Goal: Task Accomplishment & Management: Manage account settings

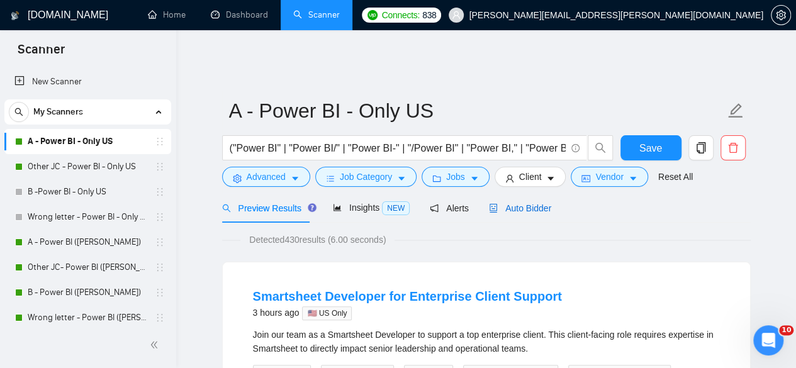
click at [514, 203] on span "Auto Bidder" at bounding box center [520, 208] width 62 height 10
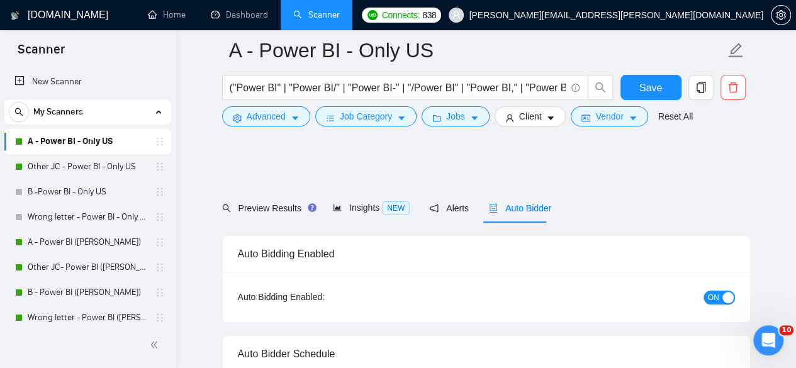
radio input "false"
radio input "true"
checkbox input "true"
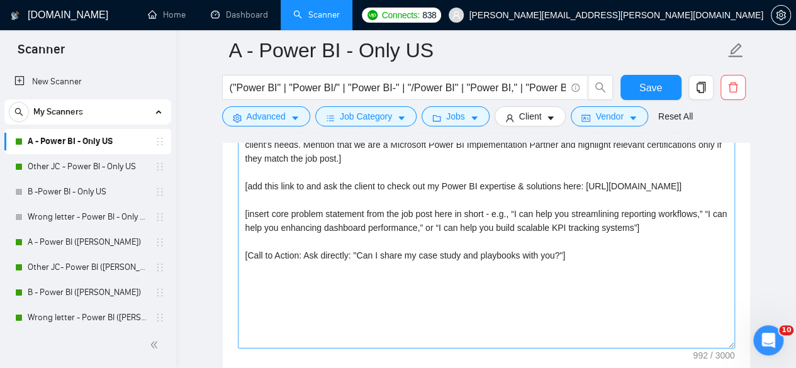
scroll to position [1636, 0]
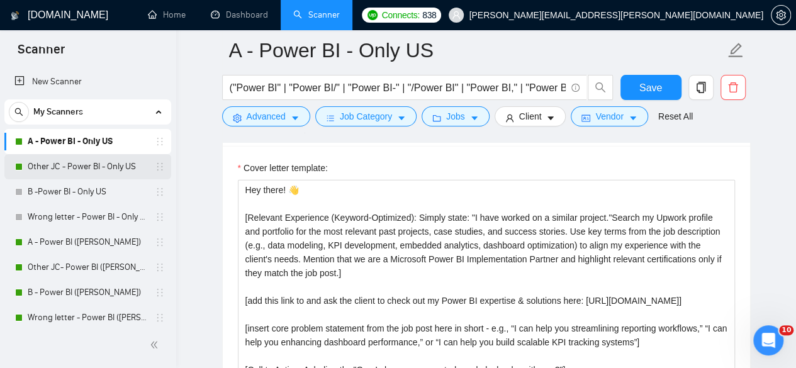
click at [75, 167] on link "Other JC - Power BI - Only US" at bounding box center [88, 166] width 120 height 25
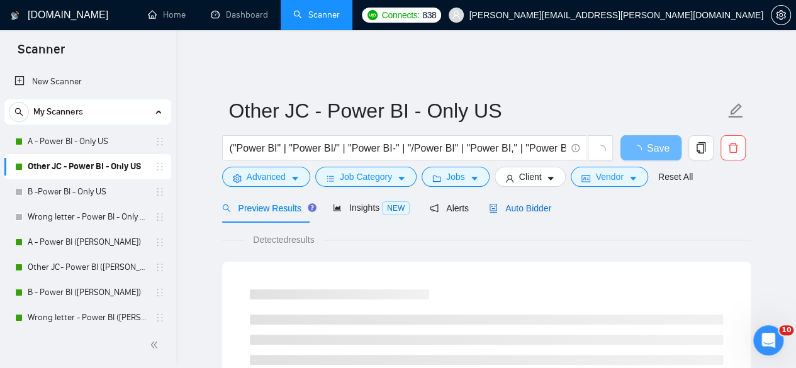
click at [510, 203] on span "Auto Bidder" at bounding box center [520, 208] width 62 height 10
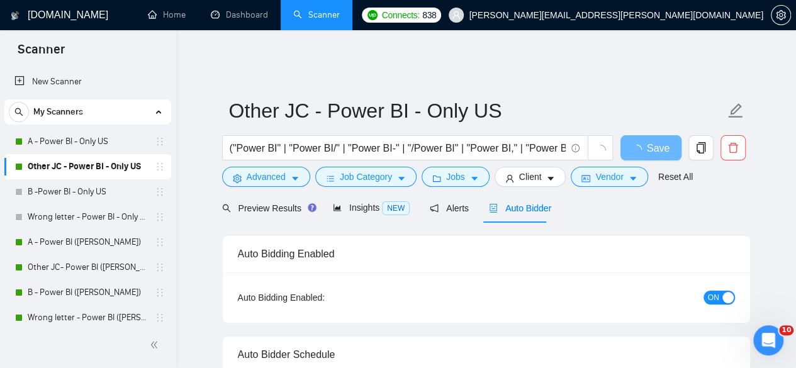
checkbox input "true"
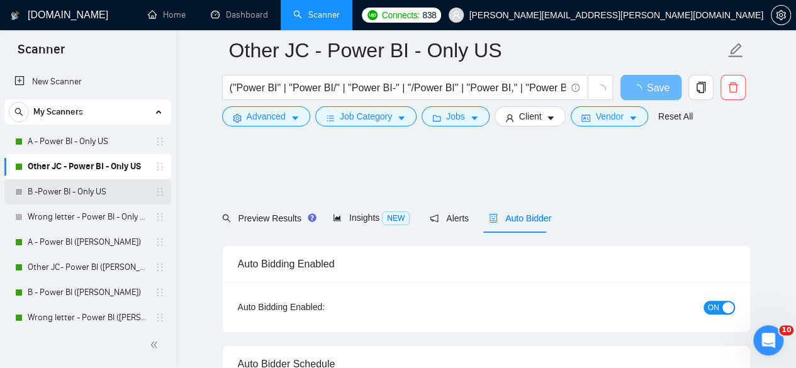
click at [50, 194] on link "B -Power BI - Only US" at bounding box center [88, 191] width 120 height 25
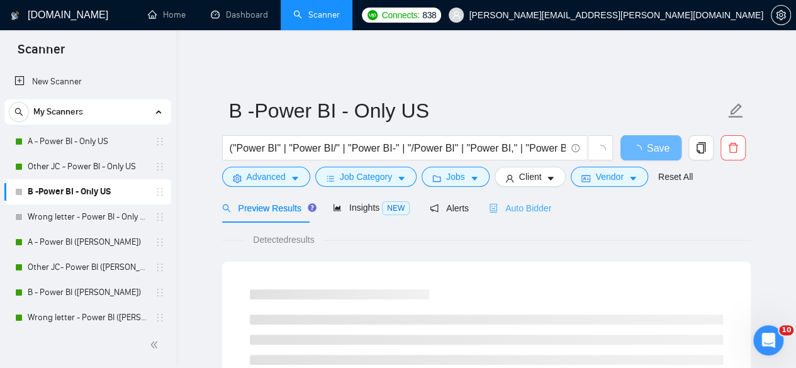
click at [500, 193] on div "Auto Bidder" at bounding box center [520, 208] width 62 height 30
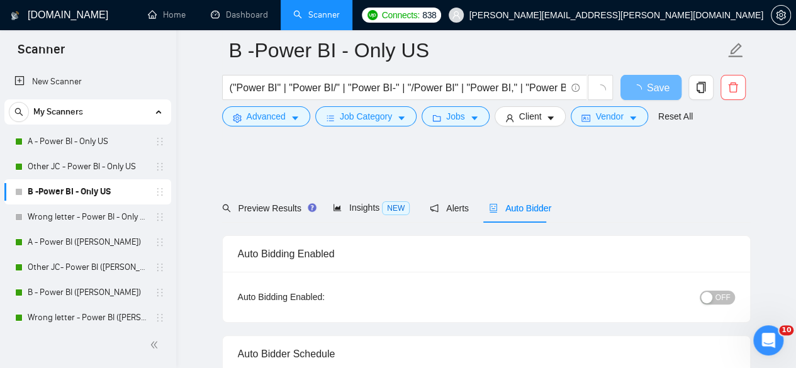
radio input "false"
radio input "true"
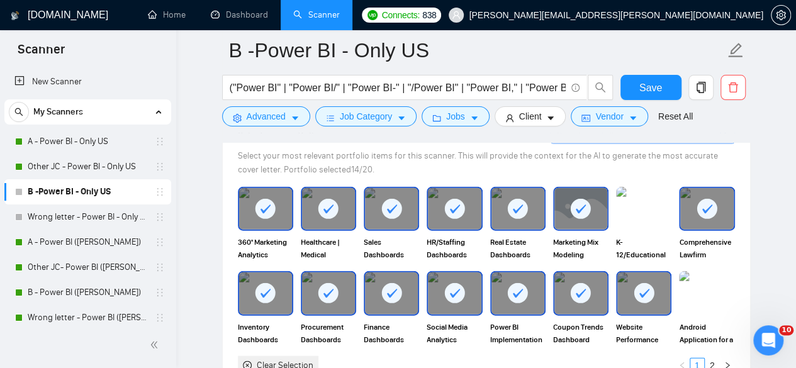
scroll to position [1636, 0]
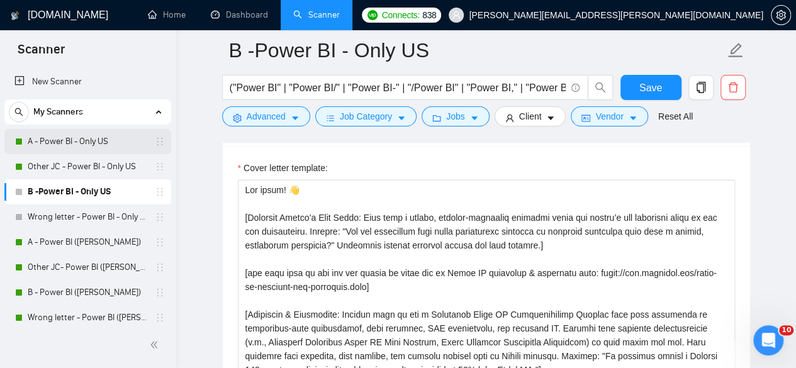
click at [59, 135] on link "A - Power BI - Only US" at bounding box center [88, 141] width 120 height 25
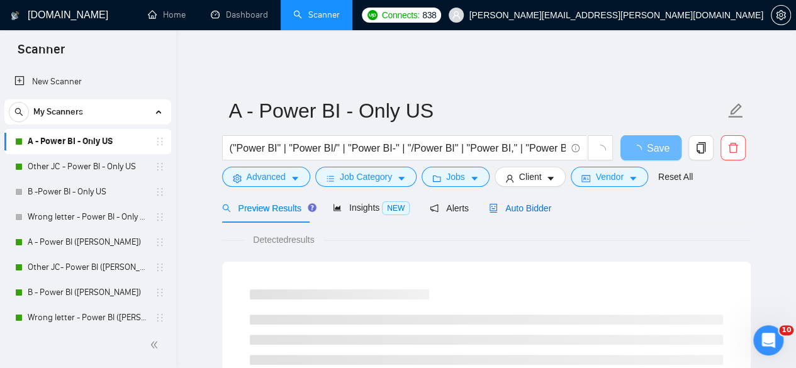
click at [513, 203] on span "Auto Bidder" at bounding box center [520, 208] width 62 height 10
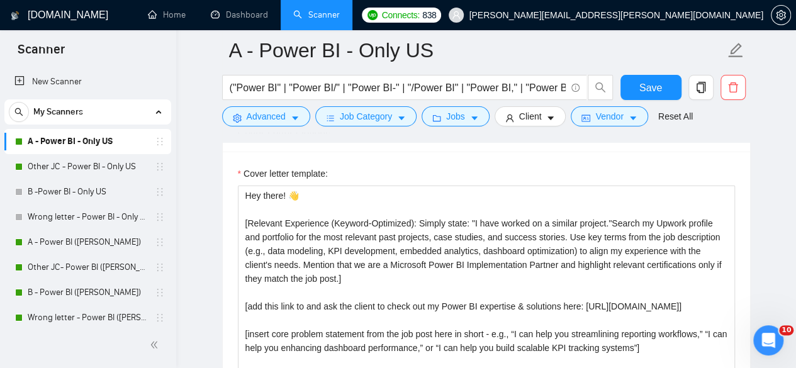
scroll to position [1636, 0]
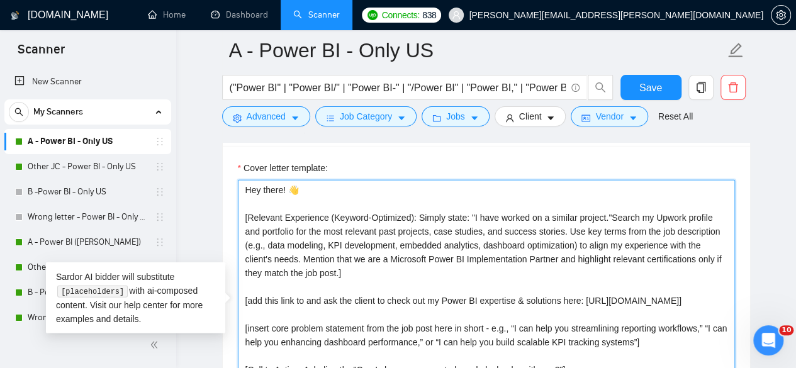
drag, startPoint x: 468, startPoint y: 205, endPoint x: 602, endPoint y: 205, distance: 134.1
click at [602, 205] on textarea "Hey there! 👋 [Relevant Experience (Keyword-Optimized): Simply state: "I have wo…" at bounding box center [486, 321] width 497 height 283
drag, startPoint x: 571, startPoint y: 194, endPoint x: 559, endPoint y: 196, distance: 12.2
click at [559, 196] on textarea "Hey there! 👋 [Relevant Experience (Keyword-Optimized): Simply state: "I have wo…" at bounding box center [486, 321] width 497 height 283
drag, startPoint x: 468, startPoint y: 202, endPoint x: 602, endPoint y: 203, distance: 133.4
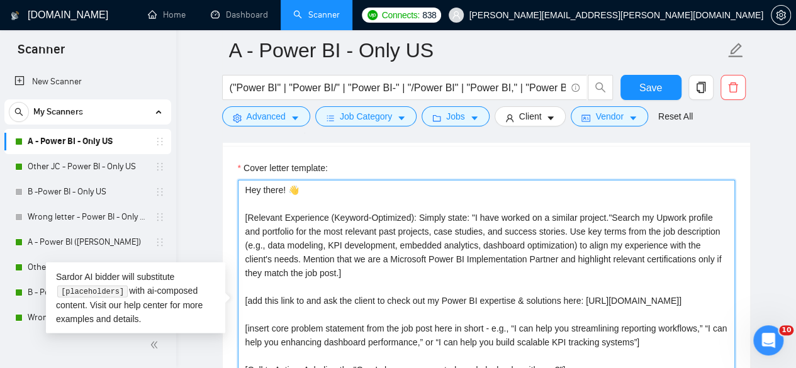
click at [602, 203] on textarea "Hey there! 👋 [Relevant Experience (Keyword-Optimized): Simply state: "I have wo…" at bounding box center [486, 321] width 497 height 283
paste textarea "𝐈 𝐡𝐚𝐯𝐞 𝐰𝐨𝐫𝐤𝐞𝐝 𝐨𝐧 𝐚 𝐬𝐢𝐦𝐢𝐥𝐚𝐫 𝐩𝐫𝐨𝐣𝐞𝐜𝐭."
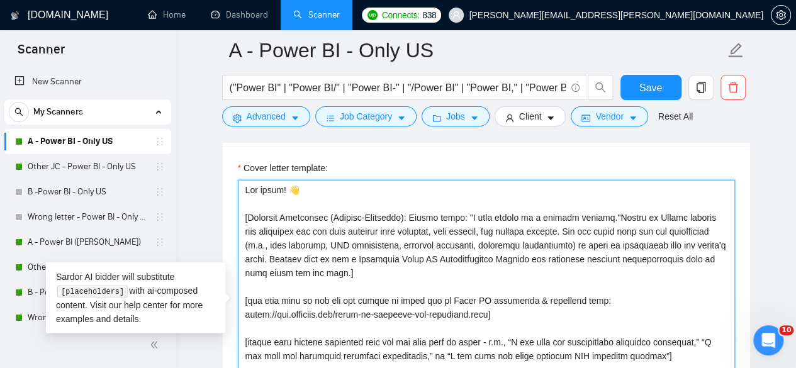
click at [544, 262] on textarea "Cover letter template:" at bounding box center [486, 321] width 497 height 283
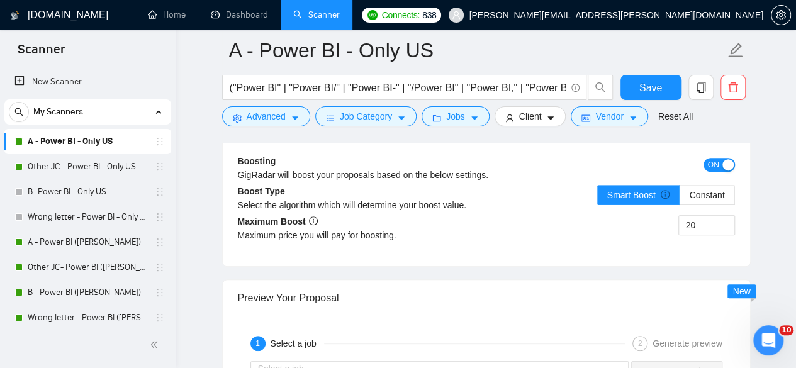
scroll to position [2685, 0]
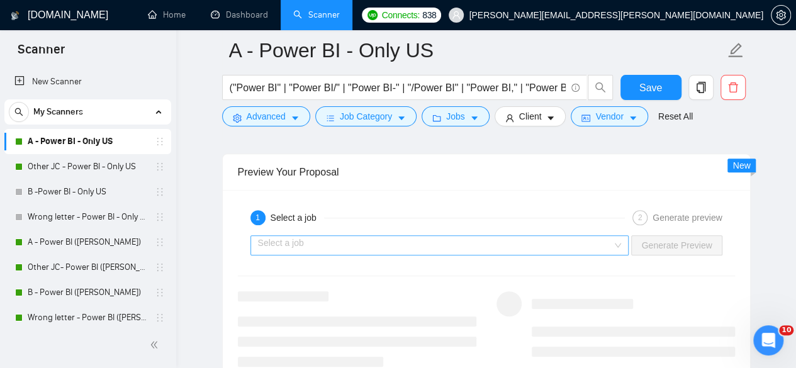
type textarea "Hey there! 👋 [Relevant Experience (Keyword-Optimized): Simply state: "𝐈 𝐡𝐚𝐯𝐞 𝐰𝐨…"
click at [448, 236] on input "search" at bounding box center [435, 245] width 355 height 19
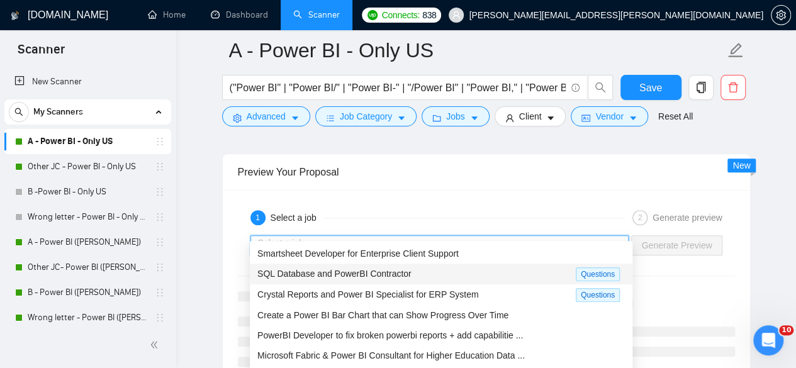
click at [315, 273] on span "SQL Database and PowerBI Contractor" at bounding box center [334, 274] width 154 height 10
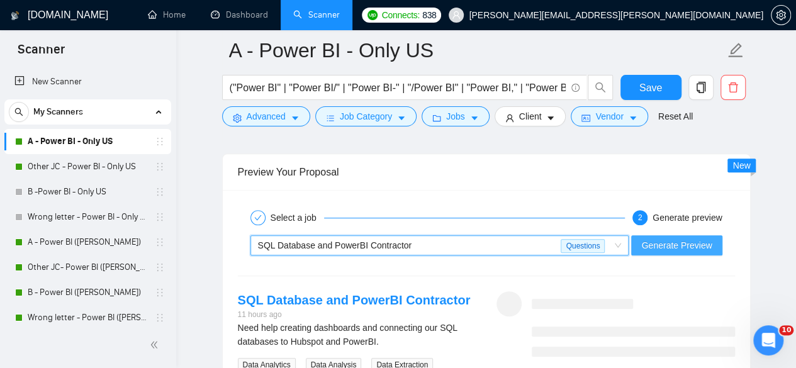
click at [665, 239] on span "Generate Preview" at bounding box center [676, 246] width 70 height 14
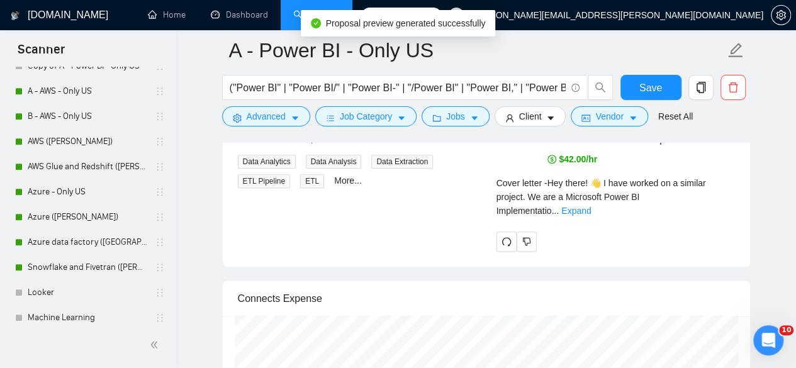
scroll to position [2895, 0]
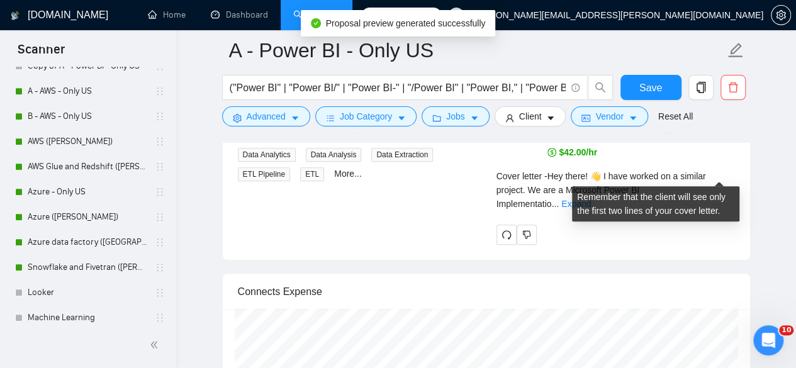
click at [726, 181] on div "Cover letter - Hey there! 👋 I have worked on a similar project. We are a Micros…" at bounding box center [616, 194] width 239 height 50
click at [591, 199] on link "Expand" at bounding box center [576, 204] width 30 height 10
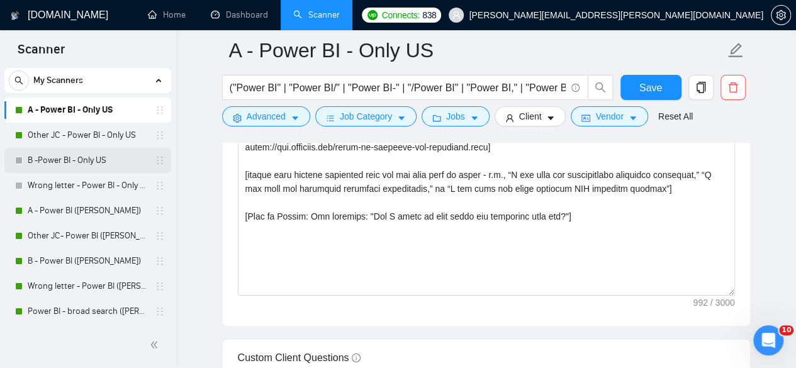
scroll to position [0, 0]
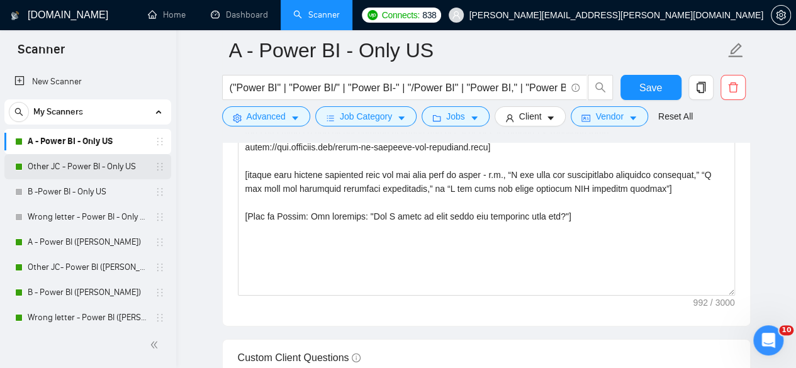
click at [70, 159] on link "Other JC - Power BI - Only US" at bounding box center [88, 166] width 120 height 25
click at [85, 172] on link "Other JC - Power BI - Only US" at bounding box center [88, 166] width 120 height 25
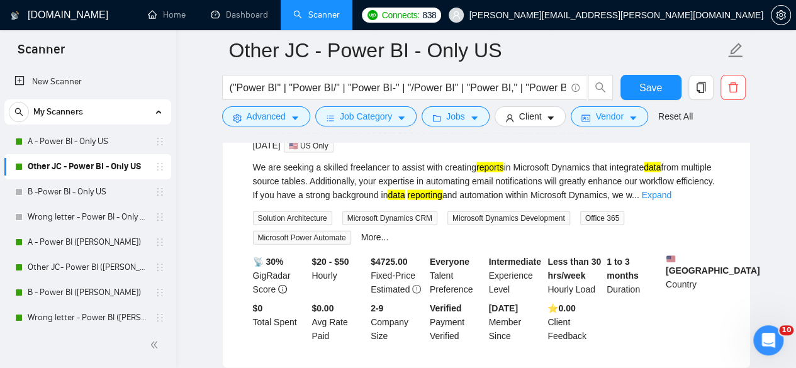
scroll to position [1300, 0]
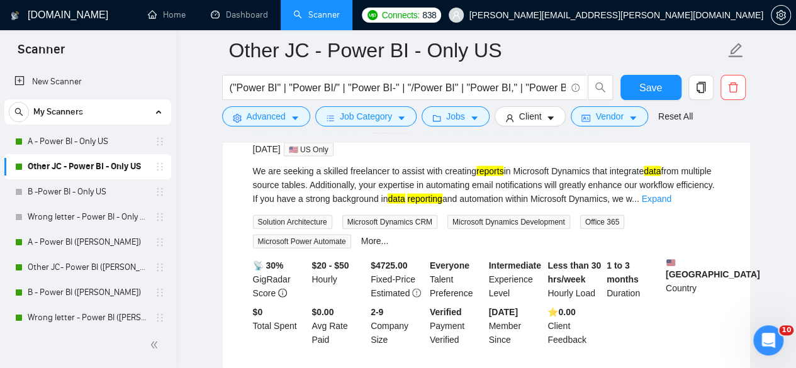
drag, startPoint x: 59, startPoint y: 139, endPoint x: 307, endPoint y: 171, distance: 249.9
click at [59, 139] on link "A - Power BI - Only US" at bounding box center [88, 141] width 120 height 25
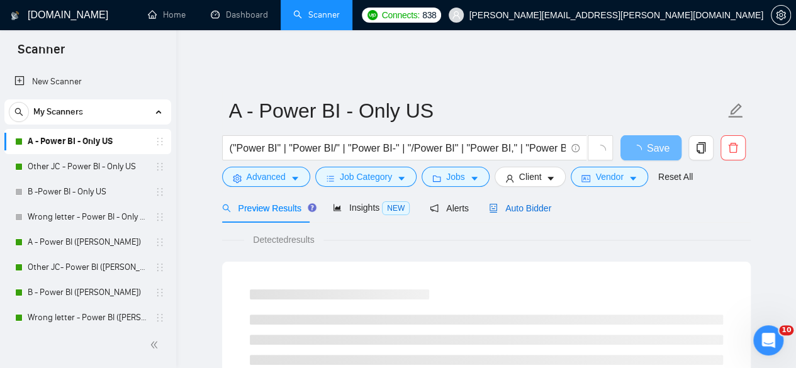
click at [509, 201] on div "Auto Bidder" at bounding box center [520, 208] width 62 height 14
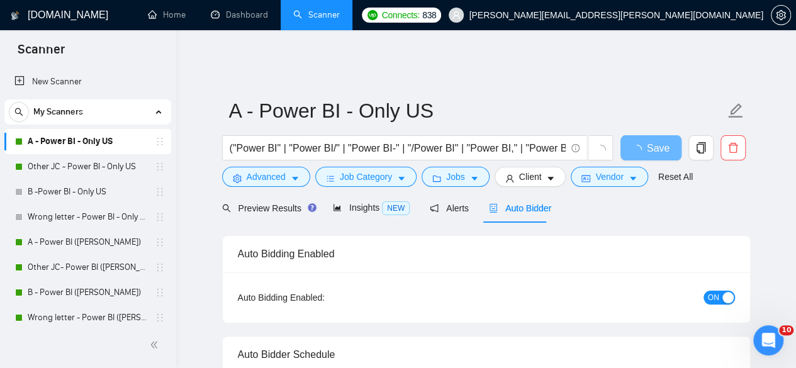
scroll to position [167, 0]
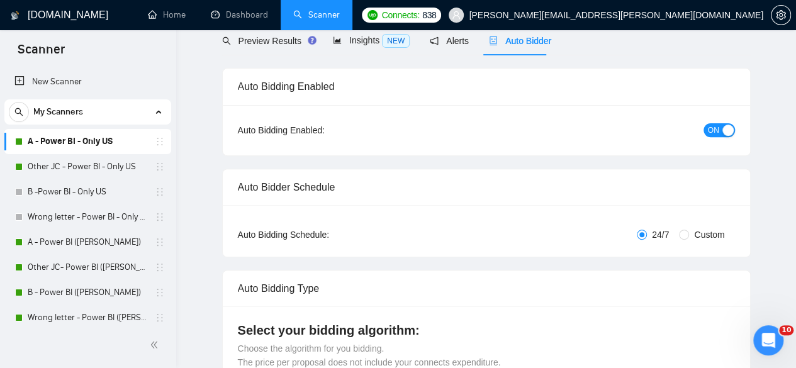
radio input "false"
radio input "true"
checkbox input "true"
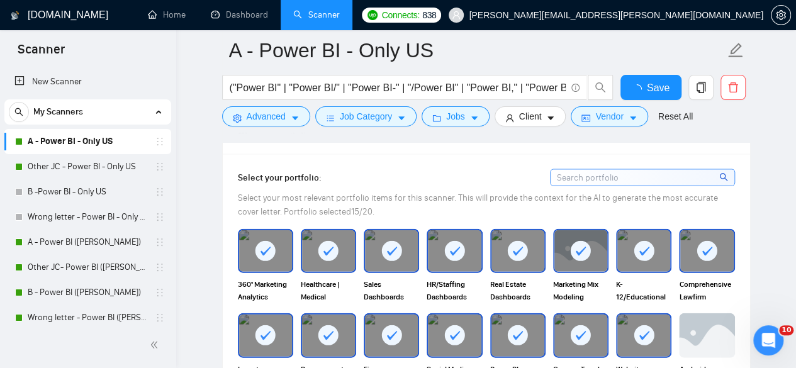
scroll to position [1636, 0]
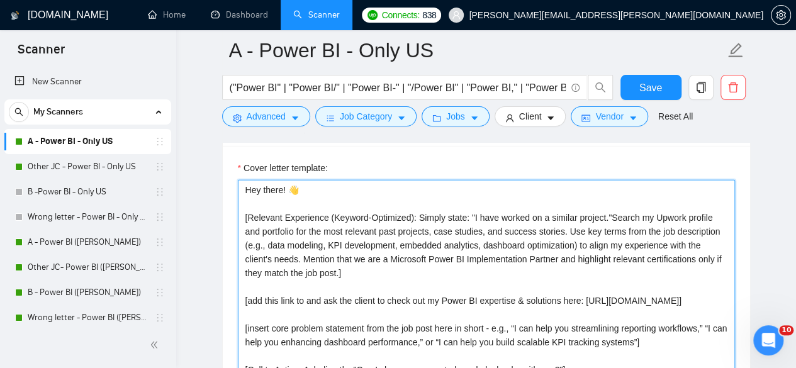
click at [331, 244] on textarea "Hey there! 👋 [Relevant Experience (Keyword-Optimized): Simply state: "I have wo…" at bounding box center [486, 321] width 497 height 283
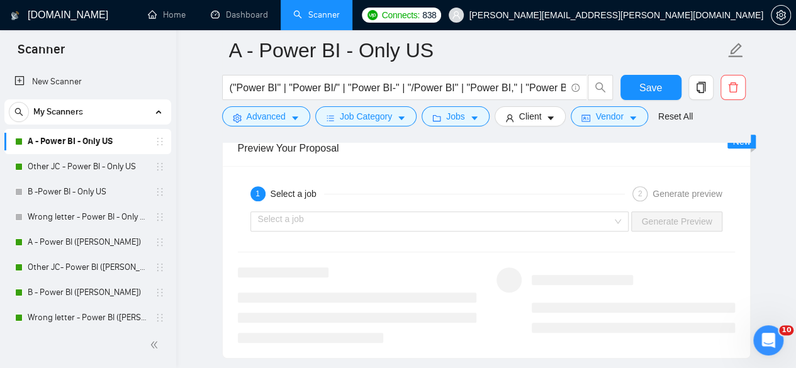
scroll to position [2685, 0]
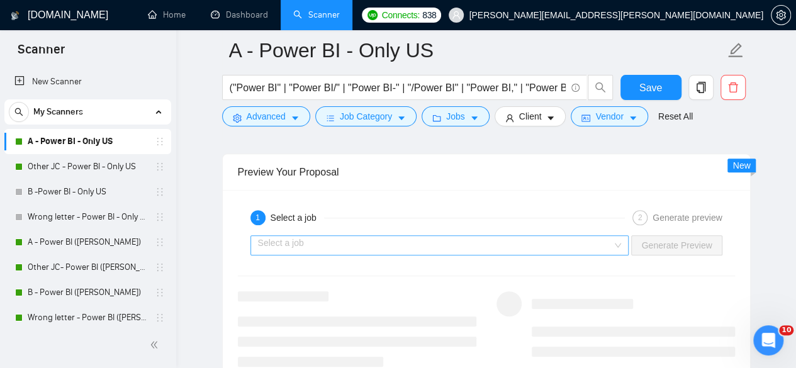
type textarea "Hey there! 👋 [Relevant Experience (Keyword-Optimized): Simply state: "I have wo…"
click at [400, 236] on input "search" at bounding box center [435, 245] width 355 height 19
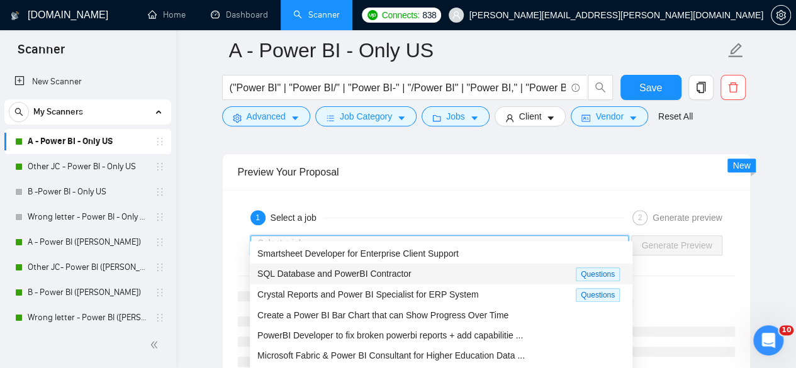
click at [311, 270] on span "SQL Database and PowerBI Contractor" at bounding box center [334, 274] width 154 height 10
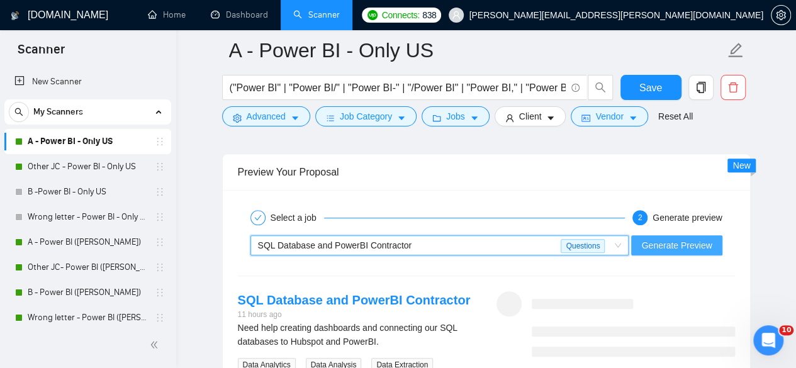
click at [682, 235] on button "Generate Preview" at bounding box center [676, 245] width 91 height 20
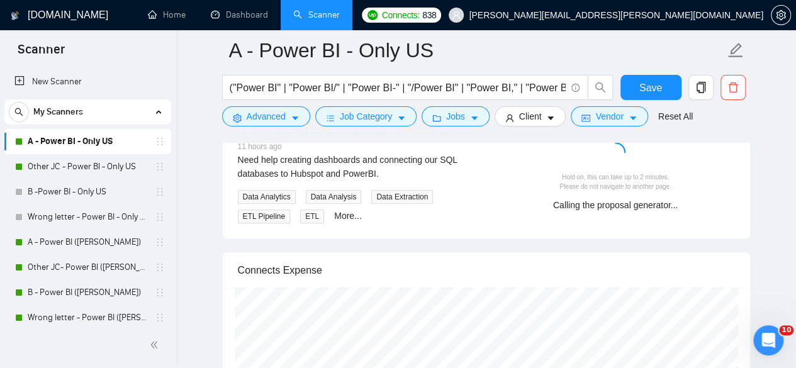
scroll to position [2811, 0]
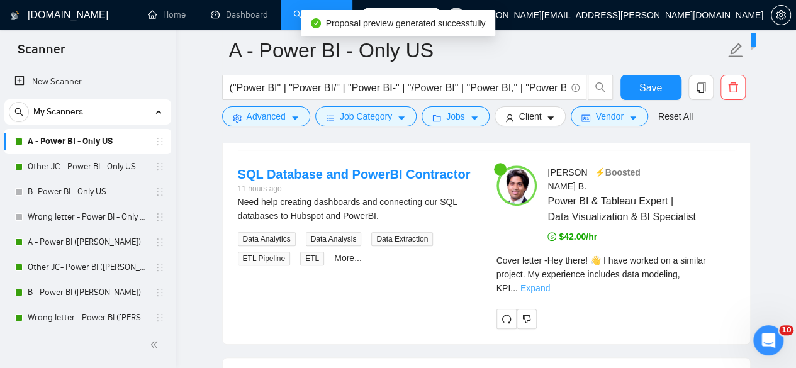
click at [550, 283] on link "Expand" at bounding box center [535, 288] width 30 height 10
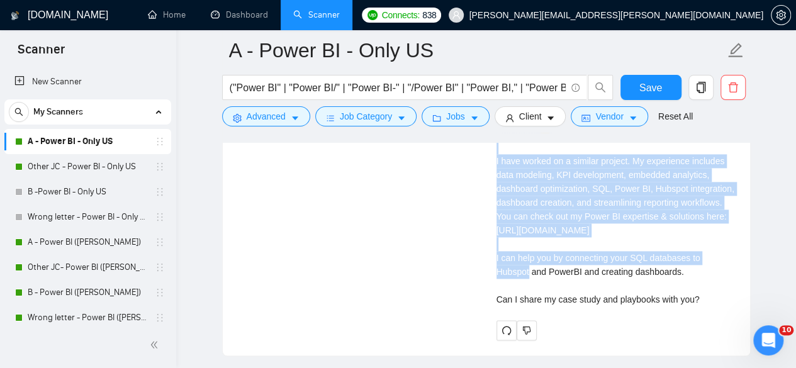
scroll to position [3147, 0]
drag, startPoint x: 491, startPoint y: 183, endPoint x: 699, endPoint y: 281, distance: 229.7
click at [699, 281] on div "Himanshu B . ⚡️Boosted Power BI & Tableau Expert | Data Visualization & BI Spec…" at bounding box center [615, 84] width 259 height 510
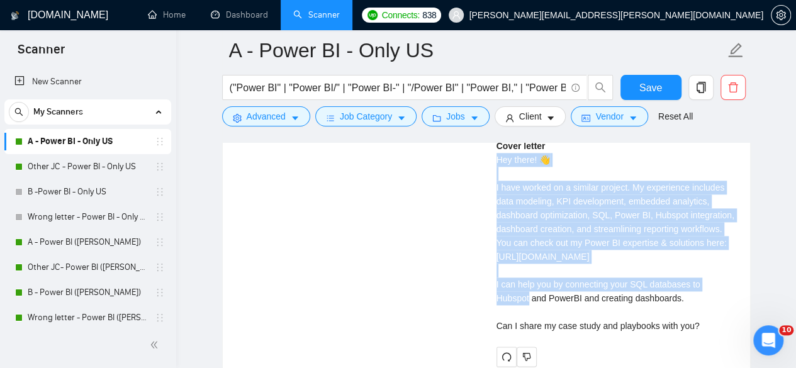
scroll to position [3105, 0]
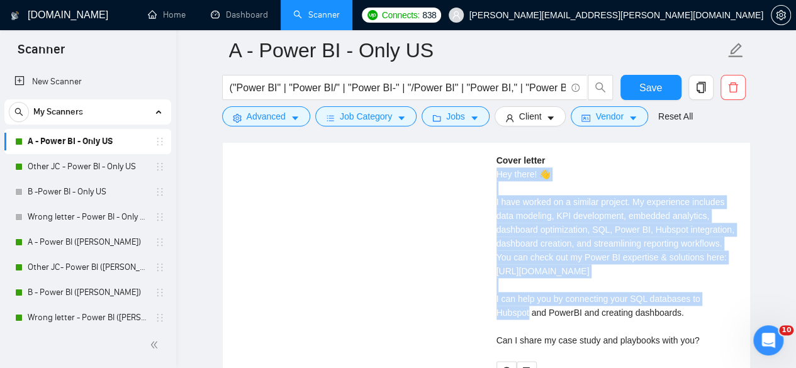
click at [640, 261] on div "Cover letter Hey there! 👋 I have worked on a similar project. My experience inc…" at bounding box center [616, 251] width 239 height 194
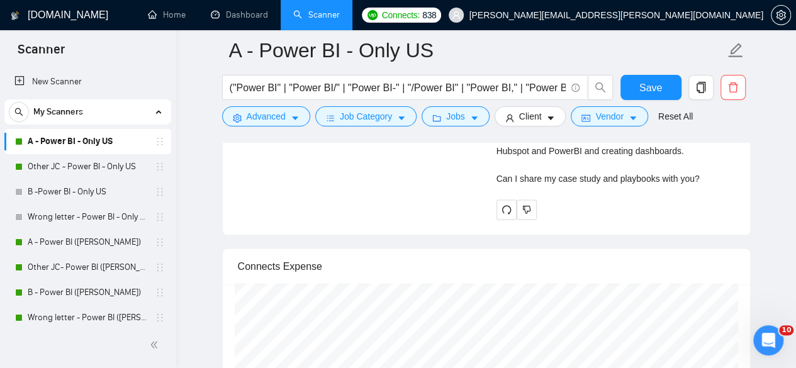
scroll to position [3273, 0]
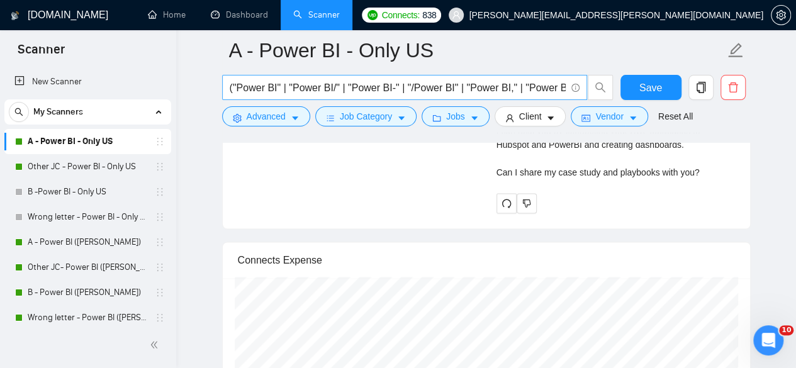
drag, startPoint x: 79, startPoint y: 171, endPoint x: 469, endPoint y: 77, distance: 401.2
click at [79, 171] on link "Other JC - Power BI - Only US" at bounding box center [88, 166] width 120 height 25
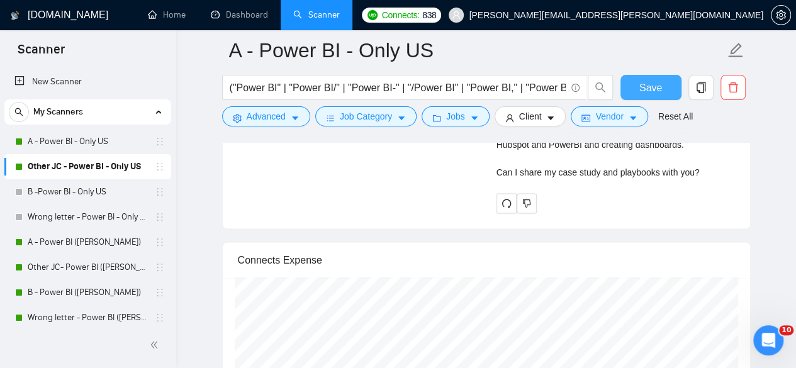
click at [655, 85] on span "Save" at bounding box center [650, 88] width 23 height 16
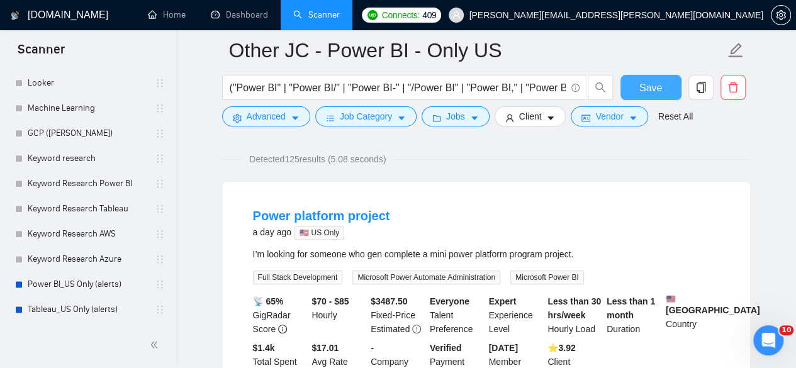
scroll to position [1015, 0]
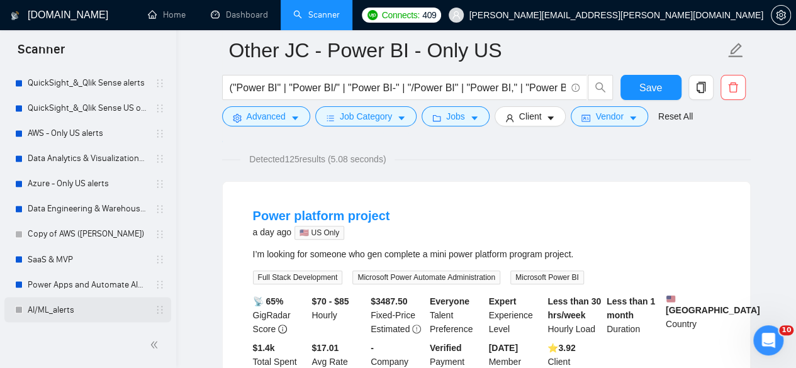
click at [82, 307] on link "AI/ML_alerts" at bounding box center [88, 309] width 120 height 25
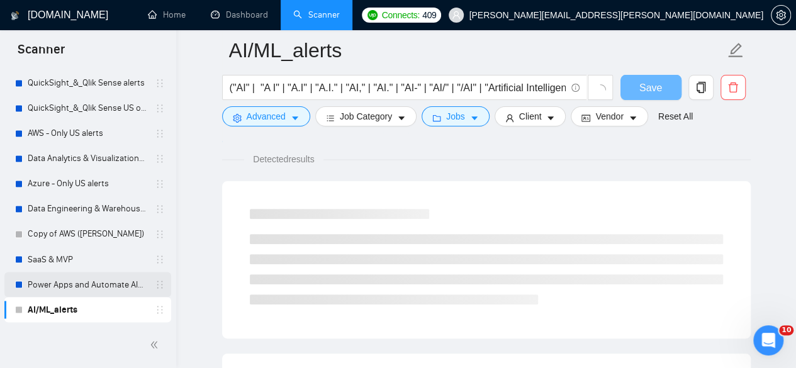
click at [78, 285] on link "Power Apps and Automate Alerts" at bounding box center [88, 284] width 120 height 25
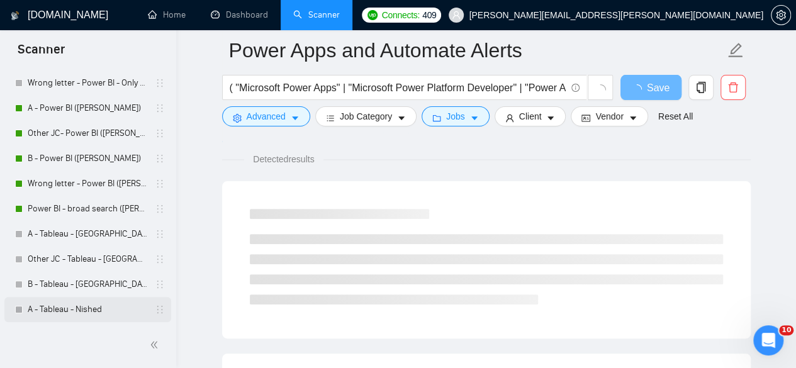
scroll to position [8, 0]
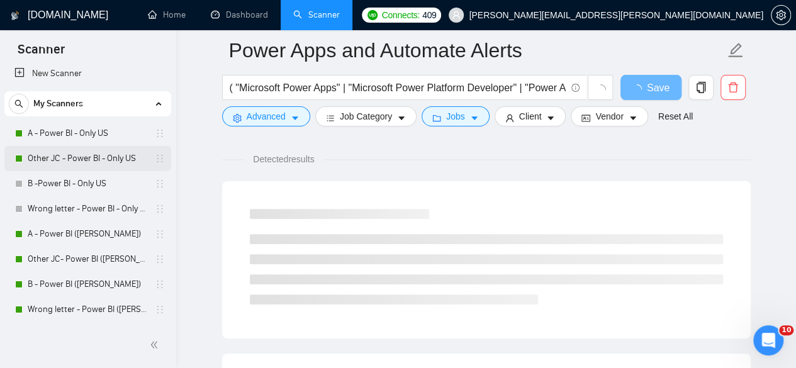
click at [59, 150] on link "Other JC - Power BI - Only US" at bounding box center [88, 158] width 120 height 25
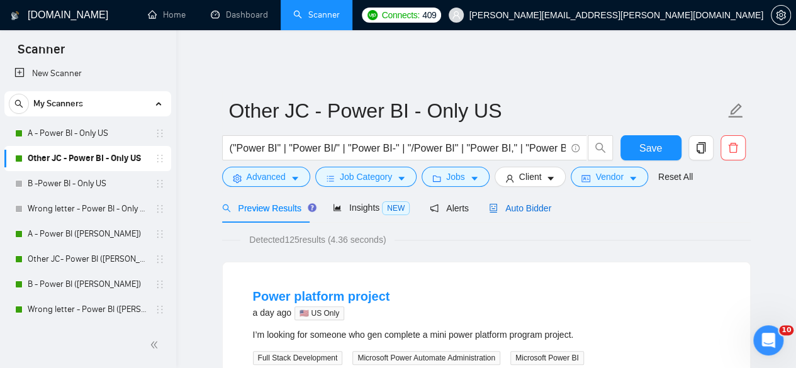
click at [514, 203] on span "Auto Bidder" at bounding box center [520, 208] width 62 height 10
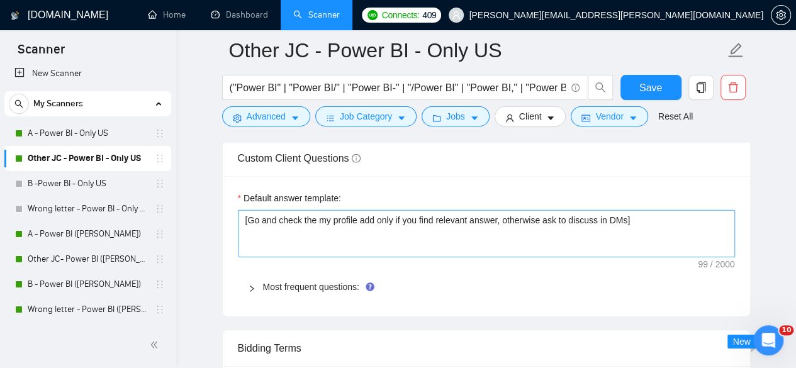
scroll to position [1930, 0]
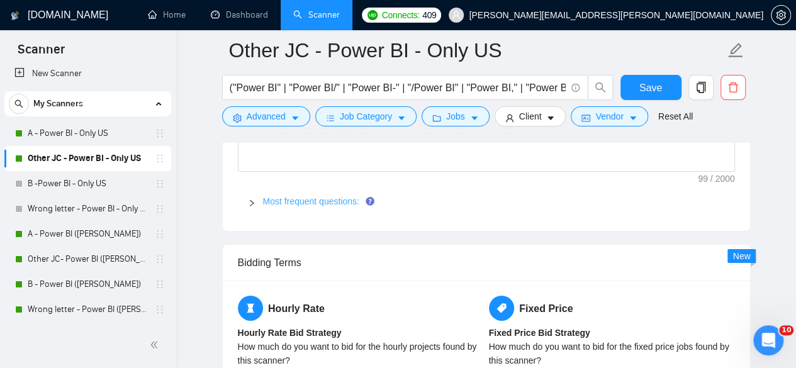
click at [308, 196] on link "Most frequent questions:" at bounding box center [311, 201] width 96 height 10
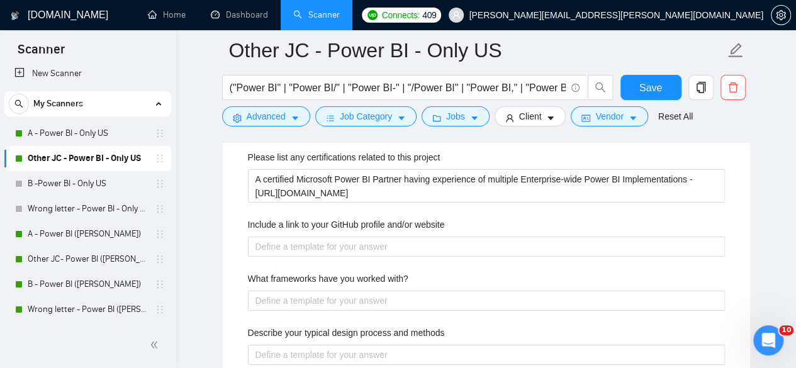
scroll to position [2098, 0]
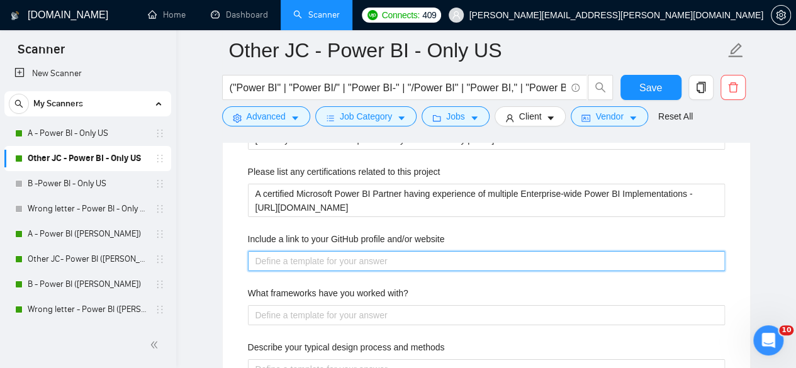
click at [360, 251] on website "Include a link to your GitHub profile and/or website" at bounding box center [486, 261] width 477 height 20
type website "w"
type website "ww"
type website "www"
type website "www.n"
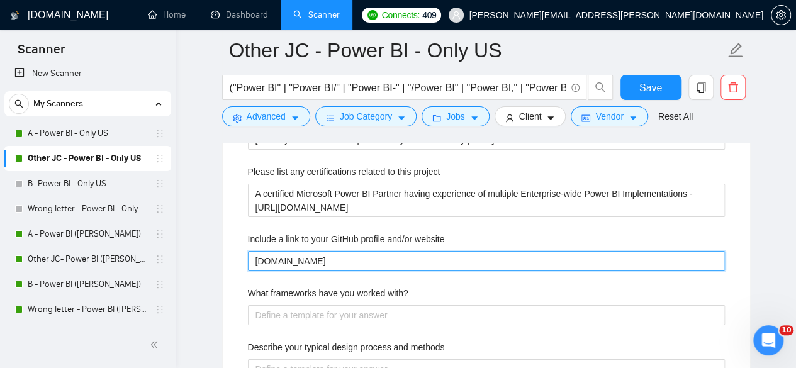
type website "www.nee"
type website "www.neen"
type website "www.neenp"
type website "www.neen"
type website "www.neeno"
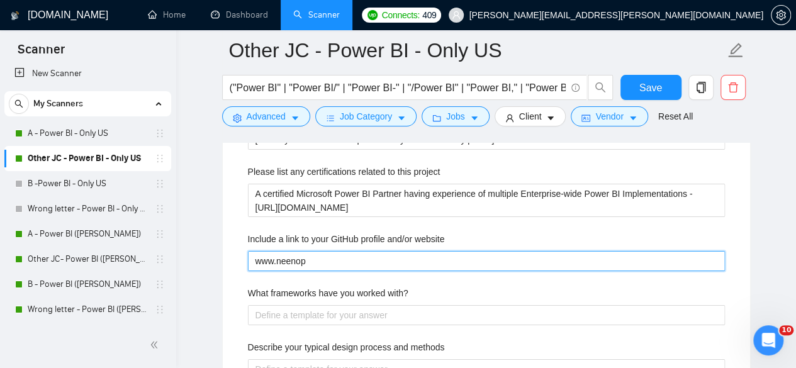
type website "www.neenopa"
type website "www.neenopal"
type website "www.neenopal."
type website "www.neenopal.c"
type website "www.neenopal.co"
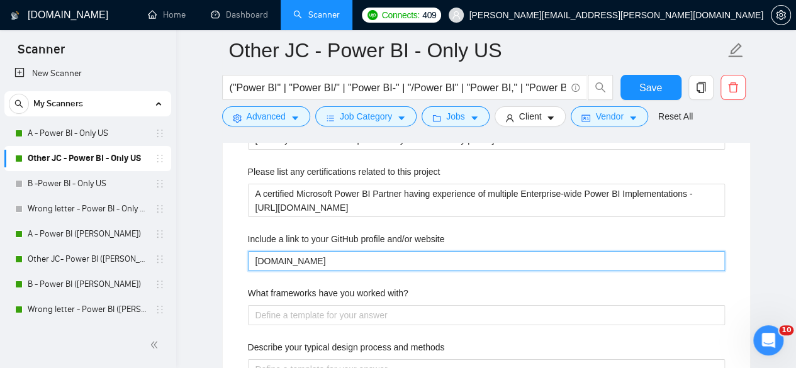
type website "www.neenopal.con"
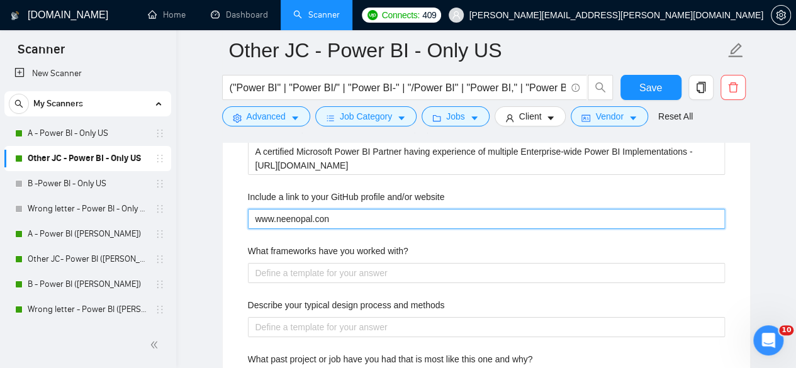
type website "www.neenopal.co"
type website "www.neenopal.com"
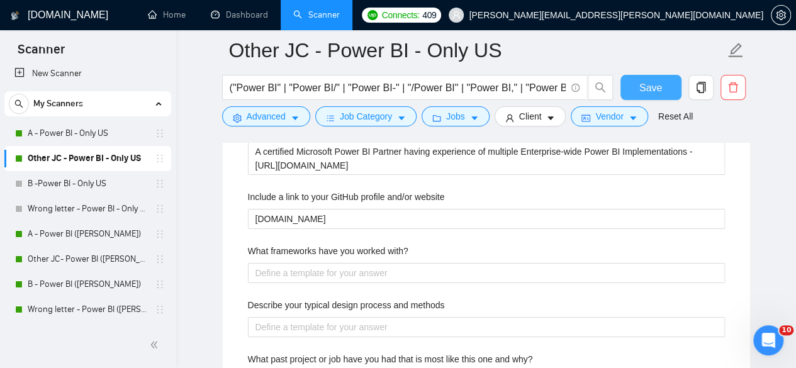
click at [643, 87] on span "Save" at bounding box center [650, 88] width 23 height 16
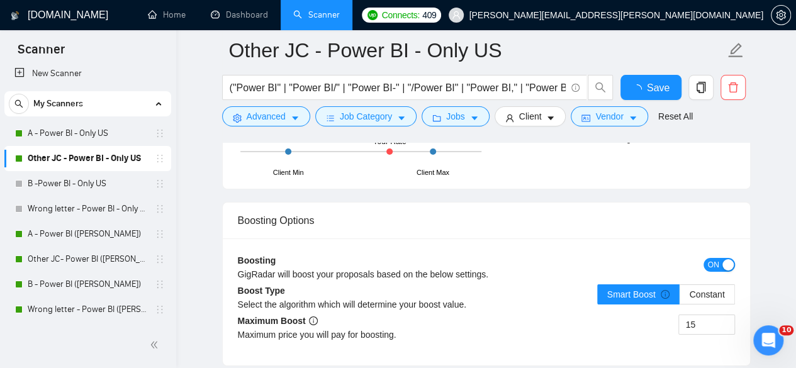
checkbox input "true"
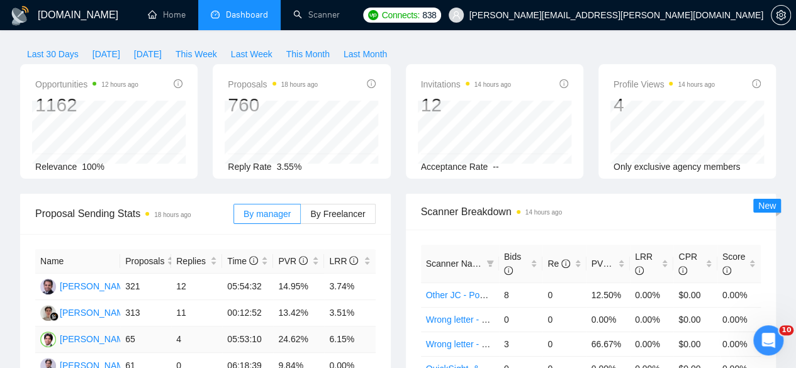
scroll to position [167, 0]
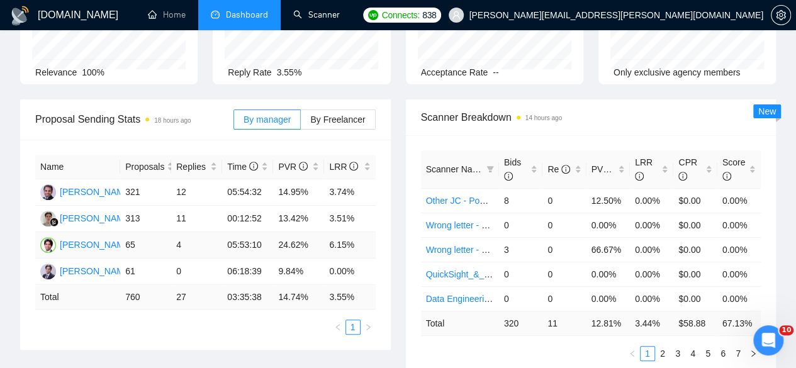
click at [286, 232] on td "24.62%" at bounding box center [298, 245] width 51 height 26
drag, startPoint x: 281, startPoint y: 196, endPoint x: 356, endPoint y: 199, distance: 75.0
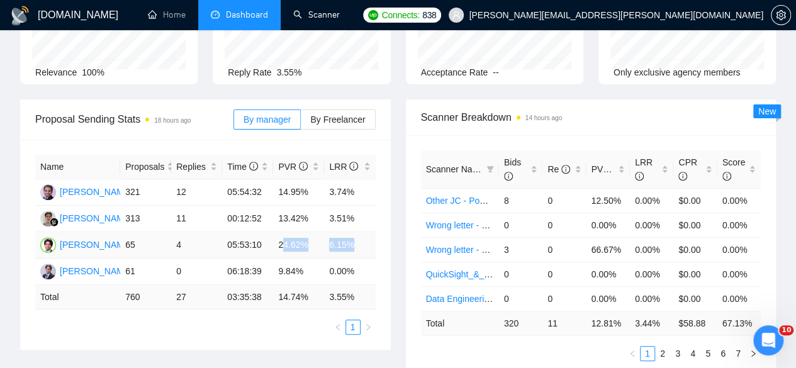
click at [364, 232] on tr "[PERSON_NAME] 65 4 05:53:10 24.62% 6.15%" at bounding box center [205, 245] width 340 height 26
click at [356, 232] on td "6.15%" at bounding box center [349, 245] width 51 height 26
drag, startPoint x: 323, startPoint y: 201, endPoint x: 261, endPoint y: 206, distance: 63.1
click at [260, 232] on tr "[PERSON_NAME] 65 4 05:53:10 24.62% 6.15%" at bounding box center [205, 245] width 340 height 26
click at [278, 232] on td "24.62%" at bounding box center [298, 245] width 51 height 26
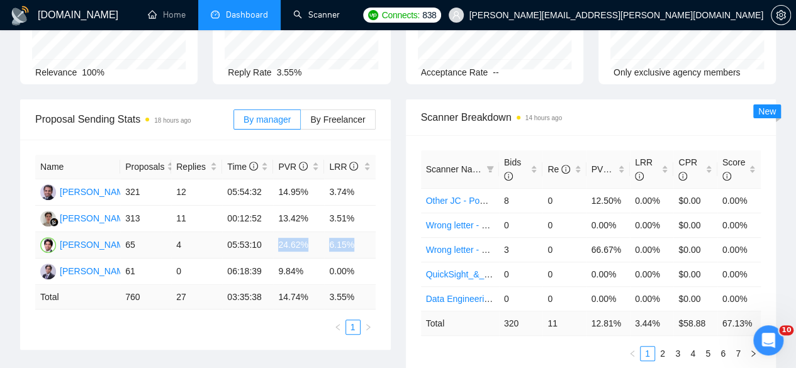
drag, startPoint x: 278, startPoint y: 203, endPoint x: 373, endPoint y: 202, distance: 94.4
click at [373, 232] on tr "[PERSON_NAME] 65 4 05:53:10 24.62% 6.15%" at bounding box center [205, 245] width 340 height 26
click at [373, 232] on td "6.15%" at bounding box center [349, 245] width 51 height 26
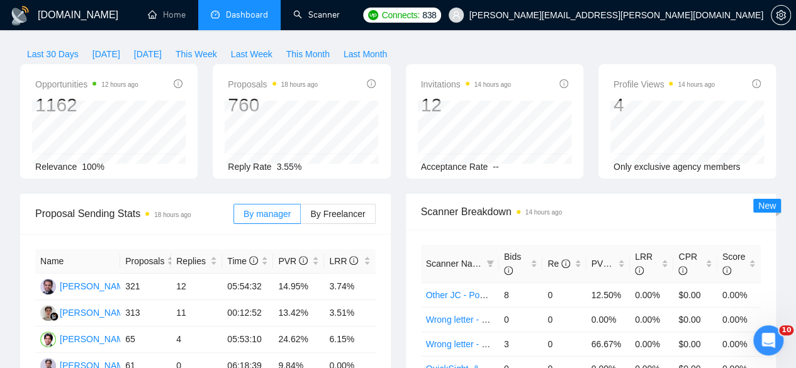
scroll to position [0, 0]
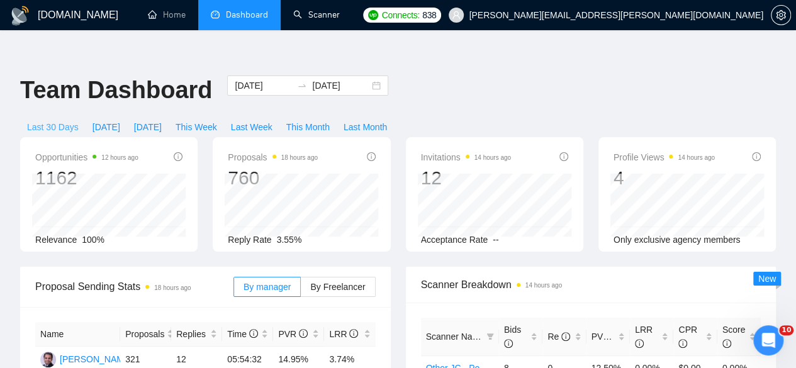
click at [79, 120] on span "Last 30 Days" at bounding box center [53, 127] width 52 height 14
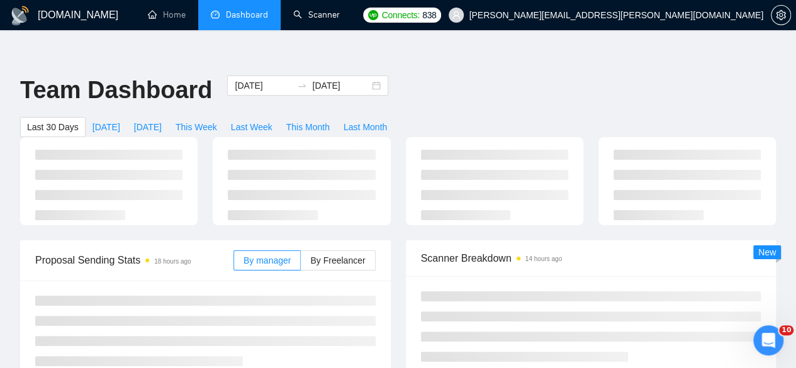
type input "[DATE]"
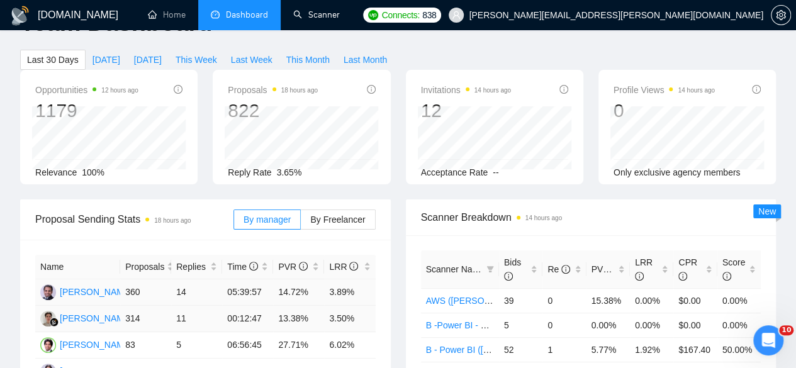
scroll to position [167, 0]
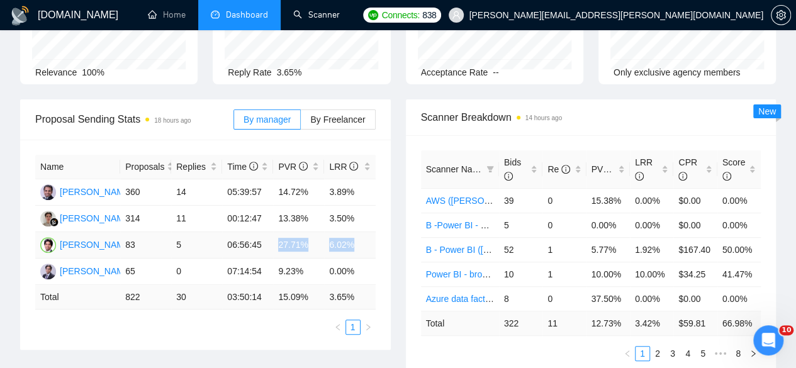
drag, startPoint x: 269, startPoint y: 196, endPoint x: 368, endPoint y: 202, distance: 99.0
click at [368, 232] on tr "[PERSON_NAME] 83 5 06:56:45 27.71% 6.02%" at bounding box center [205, 245] width 340 height 26
click at [407, 195] on div "Scanner Name Bids Re PVR LRR CPR Score AWS ([PERSON_NAME]) 39 0 15.38% 0.00% $0…" at bounding box center [591, 255] width 371 height 241
drag, startPoint x: 280, startPoint y: 201, endPoint x: 344, endPoint y: 196, distance: 64.3
click at [344, 232] on tr "[PERSON_NAME] 83 5 06:56:45 27.71% 6.02%" at bounding box center [205, 245] width 340 height 26
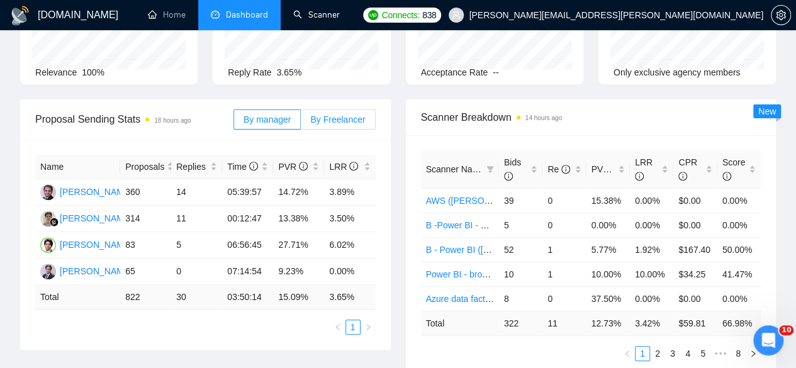
click at [328, 115] on span "By Freelancer" at bounding box center [337, 120] width 55 height 10
click at [301, 123] on input "By Freelancer" at bounding box center [301, 123] width 0 height 0
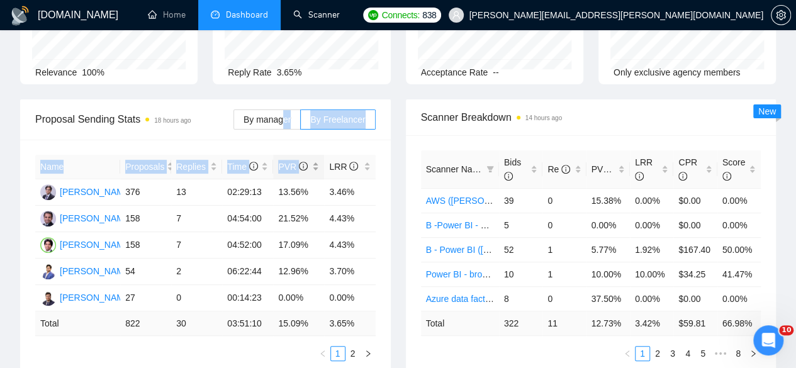
drag, startPoint x: 286, startPoint y: 74, endPoint x: 300, endPoint y: 132, distance: 59.7
click at [300, 132] on div "Proposal Sending Stats 18 hours ago By manager By Freelancer Name Proposals Rep…" at bounding box center [205, 237] width 371 height 277
click at [213, 111] on span "Proposal Sending Stats 18 hours ago" at bounding box center [134, 119] width 198 height 16
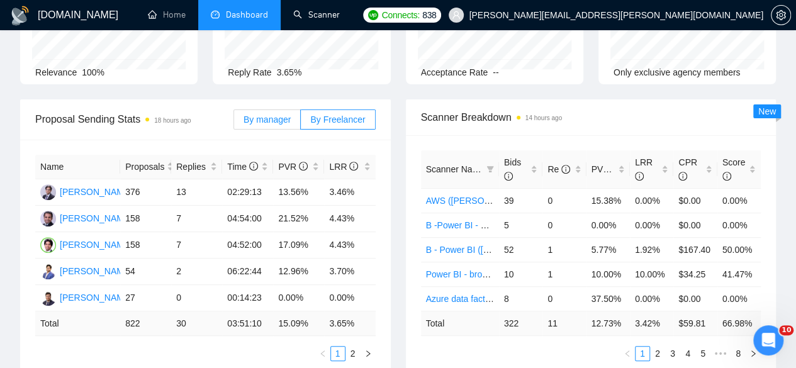
click at [276, 110] on label "By manager" at bounding box center [266, 120] width 67 height 20
click at [234, 123] on input "By manager" at bounding box center [234, 123] width 0 height 0
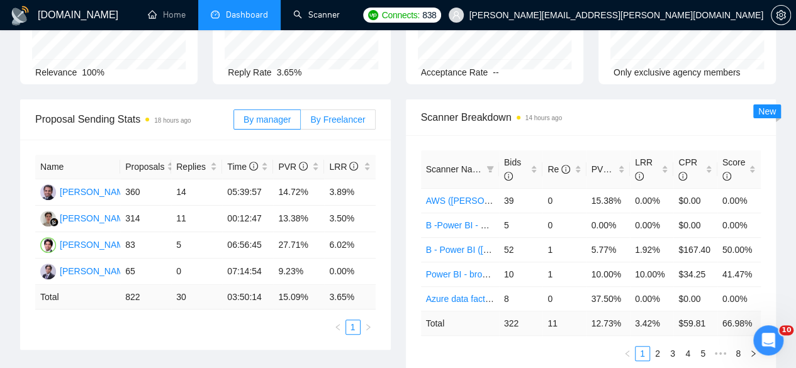
click at [349, 110] on label "By Freelancer" at bounding box center [338, 120] width 74 height 20
click at [301, 123] on input "By Freelancer" at bounding box center [301, 123] width 0 height 0
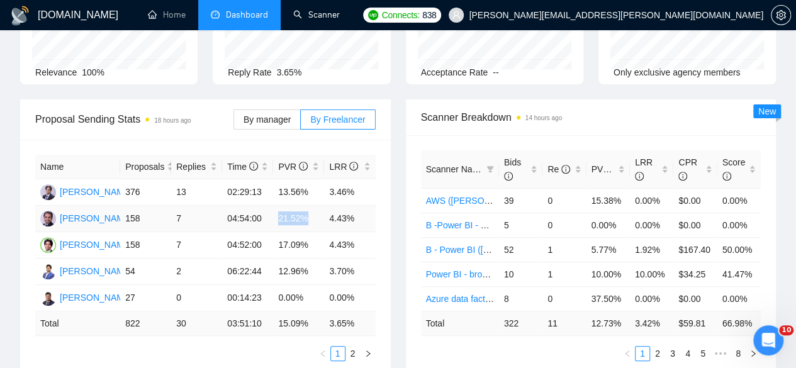
drag, startPoint x: 276, startPoint y: 172, endPoint x: 309, endPoint y: 175, distance: 33.5
click at [309, 206] on td "21.52%" at bounding box center [298, 219] width 51 height 26
click at [295, 206] on td "21.52%" at bounding box center [298, 219] width 51 height 26
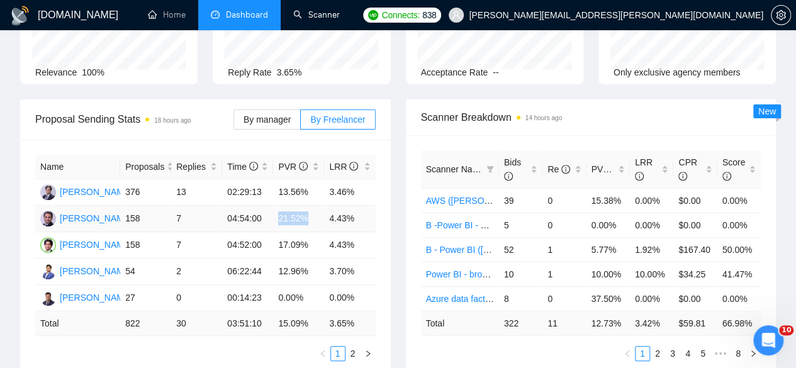
click at [295, 206] on td "21.52%" at bounding box center [298, 219] width 51 height 26
click at [293, 232] on td "17.09%" at bounding box center [298, 245] width 51 height 26
click at [288, 179] on td "13.56%" at bounding box center [298, 192] width 51 height 26
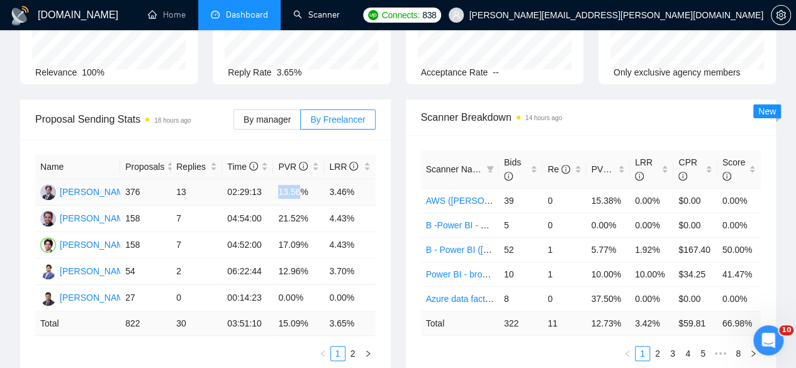
click at [288, 179] on td "13.56%" at bounding box center [298, 192] width 51 height 26
click at [390, 167] on div "Name Proposals Replies Time PVR LRR [PERSON_NAME] 376 13 02:29:13 13.56% 3.46% …" at bounding box center [205, 258] width 371 height 237
drag, startPoint x: 276, startPoint y: 170, endPoint x: 359, endPoint y: 172, distance: 83.7
click at [359, 206] on tr "[PERSON_NAME] 158 7 04:54:00 21.52% 4.43%" at bounding box center [205, 219] width 340 height 26
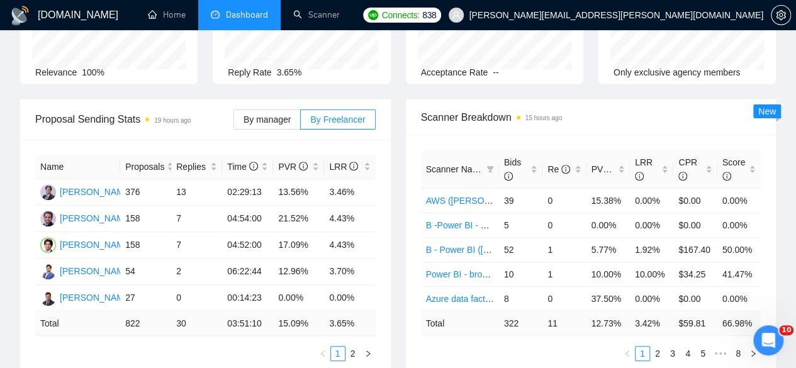
click at [397, 167] on div "Proposal Sending Stats 19 hours ago By manager By Freelancer Name Proposals Rep…" at bounding box center [206, 237] width 386 height 277
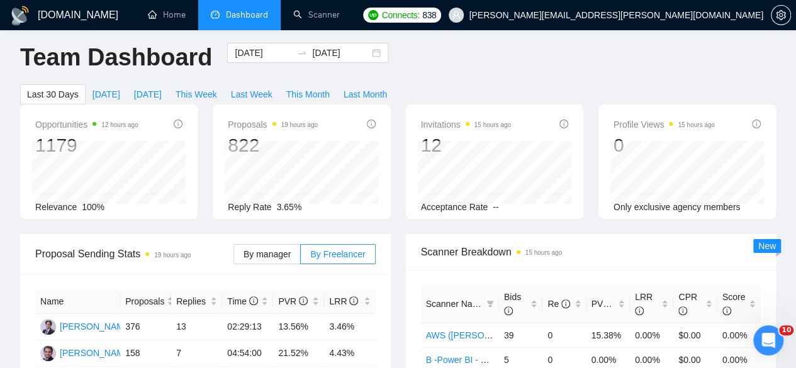
scroll to position [84, 0]
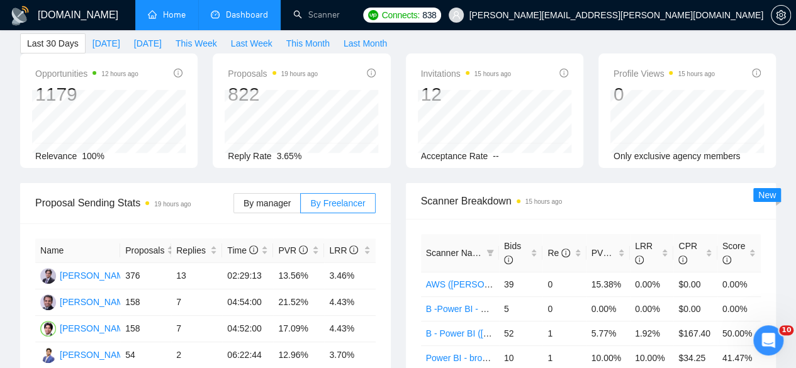
click at [176, 19] on link "Home" at bounding box center [167, 14] width 38 height 11
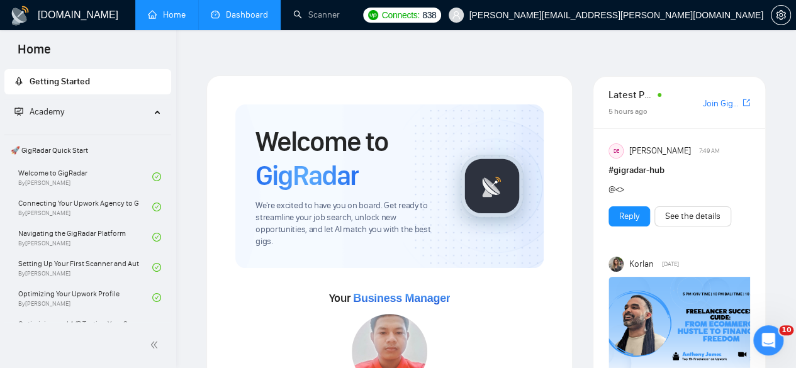
click at [238, 14] on link "Dashboard" at bounding box center [239, 14] width 57 height 11
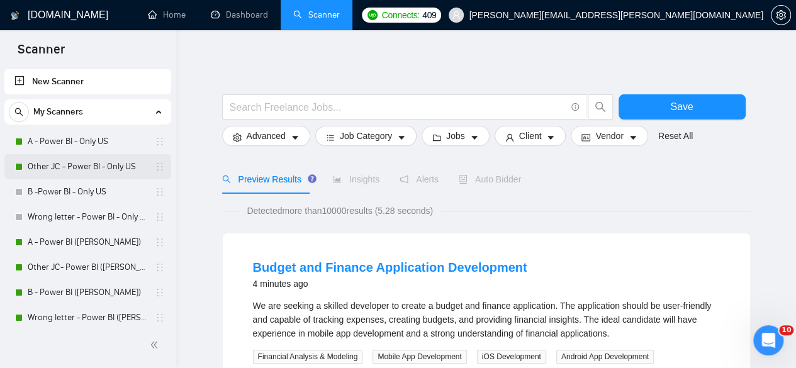
click at [59, 164] on link "Other JC - Power BI - Only US" at bounding box center [88, 166] width 120 height 25
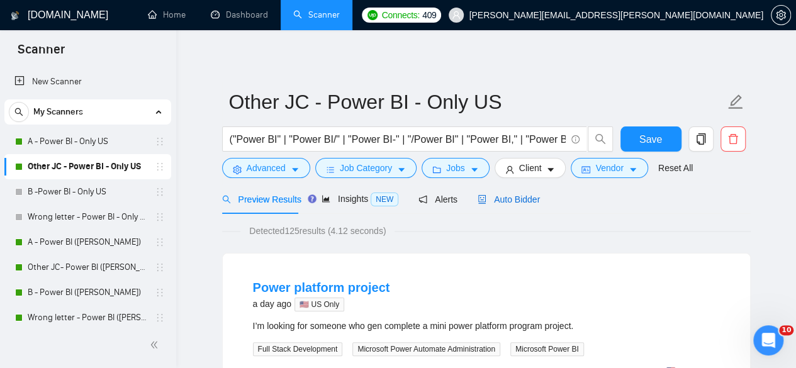
click at [499, 194] on span "Auto Bidder" at bounding box center [509, 199] width 62 height 10
click at [502, 198] on span "Auto Bidder" at bounding box center [509, 199] width 62 height 10
click at [505, 198] on span "Auto Bidder" at bounding box center [509, 199] width 62 height 10
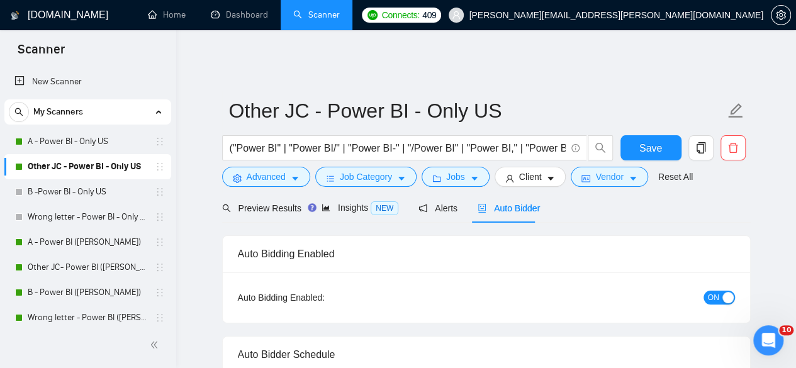
click at [503, 203] on span "Auto Bidder" at bounding box center [509, 208] width 62 height 10
checkbox input "true"
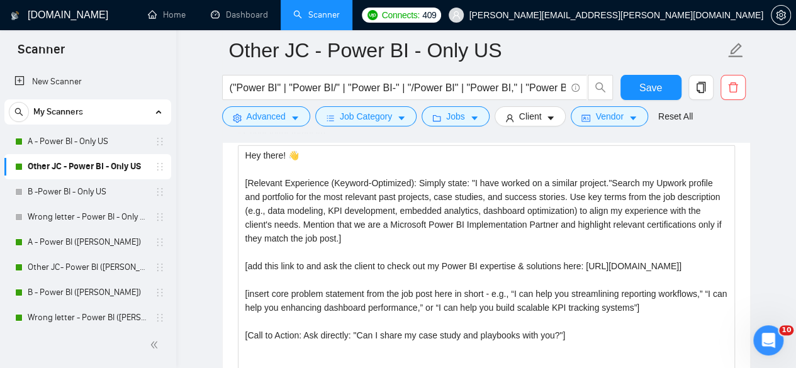
scroll to position [1510, 0]
